Goal: Transaction & Acquisition: Book appointment/travel/reservation

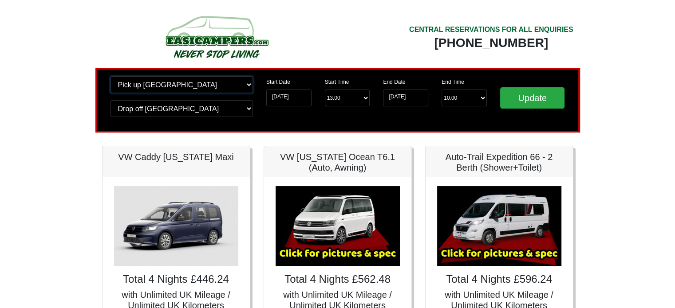
click at [248, 82] on select "Change pick up location? Pick up Edinburgh Birmingham Airport Blackburn Lancash…" at bounding box center [181, 84] width 142 height 17
select select "QUE1"
click at [110, 76] on select "Change pick up location? Pick up Edinburgh Birmingham Airport Blackburn Lancash…" at bounding box center [181, 84] width 142 height 17
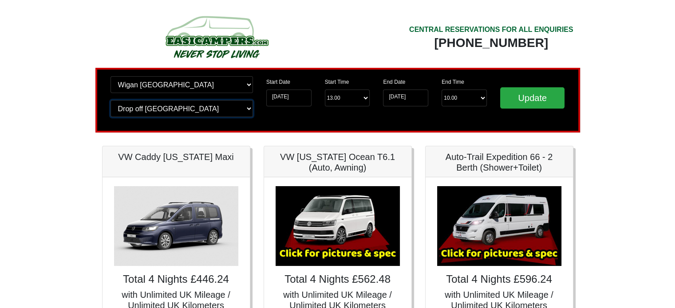
click at [246, 107] on select "Change drop off location? Drop off Edinburgh Birmingham Airport Blackburn Lanca…" at bounding box center [181, 108] width 142 height 17
select select "QUE1"
click at [110, 100] on select "Change drop off location? Drop off Edinburgh Birmingham Airport Blackburn Lanca…" at bounding box center [181, 108] width 142 height 17
click at [529, 95] on input "Update" at bounding box center [532, 97] width 65 height 21
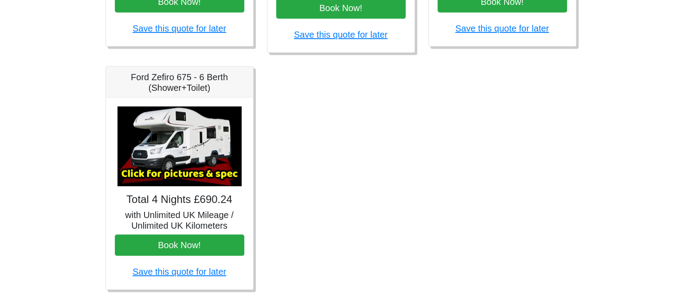
scroll to position [576, 0]
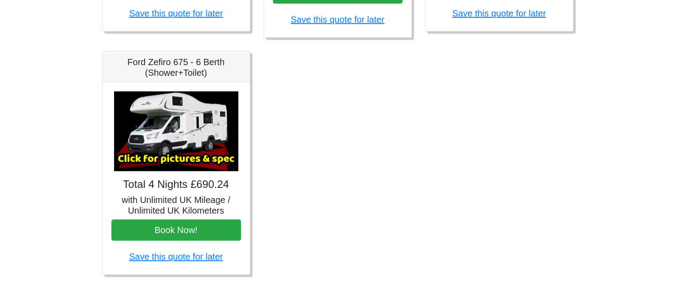
click at [176, 132] on img at bounding box center [176, 131] width 124 height 80
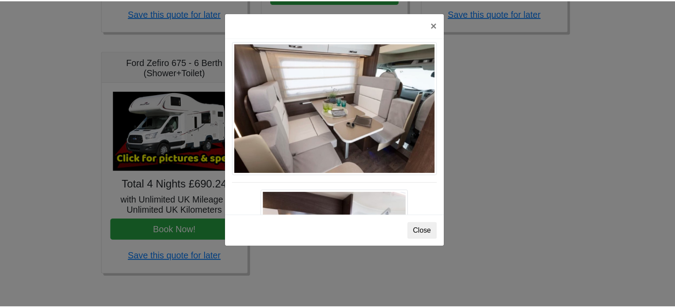
scroll to position [443, 0]
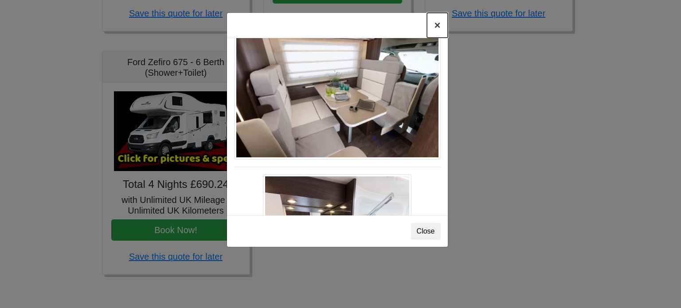
click at [436, 24] on button "×" at bounding box center [437, 25] width 20 height 25
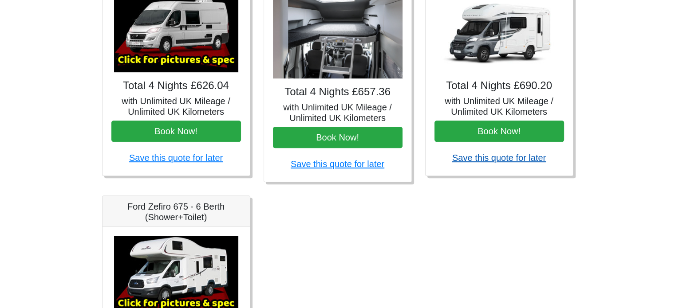
scroll to position [398, 0]
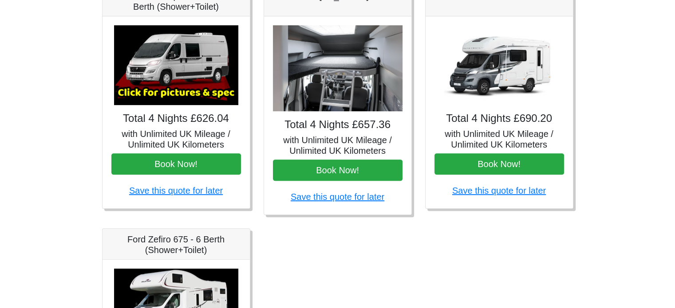
click at [495, 73] on img at bounding box center [499, 65] width 124 height 80
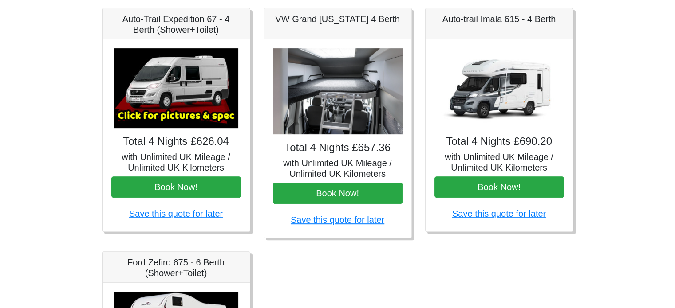
scroll to position [354, 0]
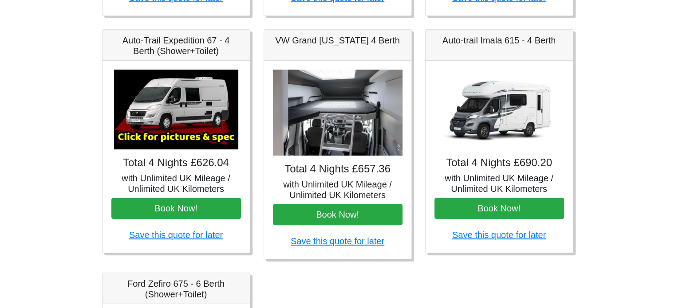
click at [498, 88] on img at bounding box center [499, 110] width 124 height 80
click at [485, 164] on h4 "Total 4 Nights £690.20" at bounding box center [498, 163] width 129 height 13
click at [493, 165] on h4 "Total 4 Nights £690.20" at bounding box center [498, 163] width 129 height 13
click at [333, 99] on img at bounding box center [337, 113] width 129 height 86
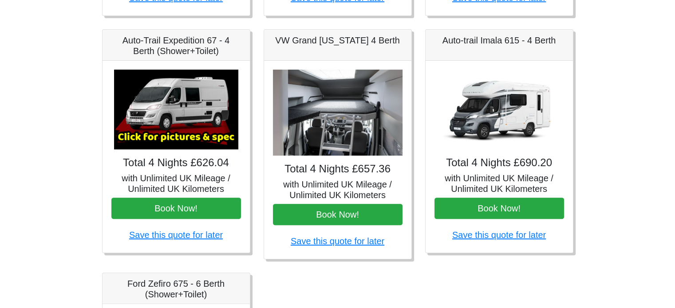
click at [333, 99] on img at bounding box center [337, 113] width 129 height 86
click at [330, 173] on h4 "Total 4 Nights £657.36" at bounding box center [337, 169] width 129 height 13
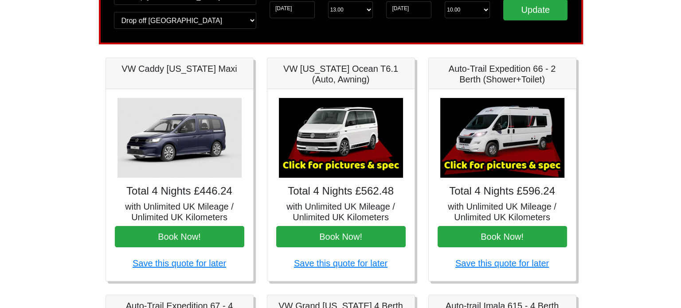
scroll to position [88, 0]
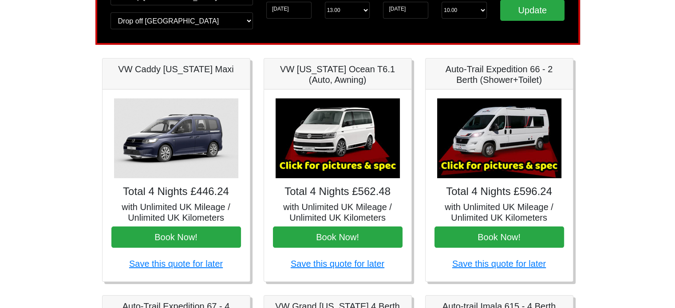
click at [478, 152] on img at bounding box center [499, 138] width 124 height 80
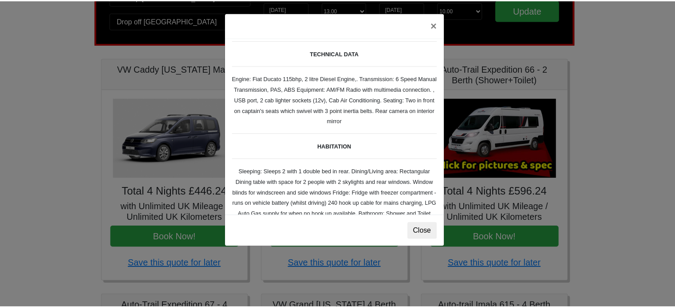
scroll to position [0, 0]
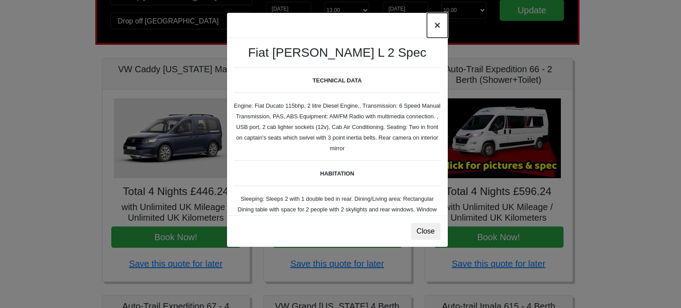
click at [437, 24] on button "×" at bounding box center [437, 25] width 20 height 25
